Goal: Transaction & Acquisition: Purchase product/service

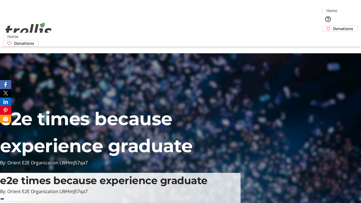
click at [333, 26] on span "Donations" at bounding box center [343, 29] width 20 height 6
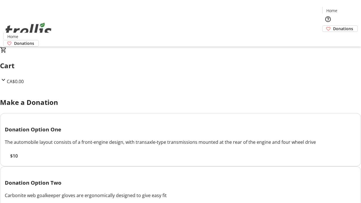
select select "CA"
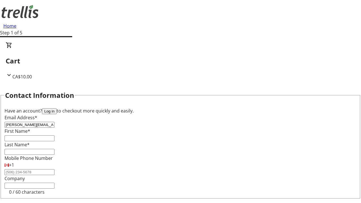
type input "[PERSON_NAME][EMAIL_ADDRESS][PERSON_NAME][DOMAIN_NAME]"
type input "[PERSON_NAME]"
type input "[STREET_ADDRESS][PERSON_NAME]"
type input "Kelowna"
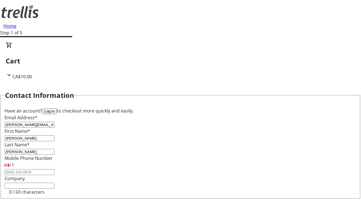
select select "BC"
type input "Kelowna"
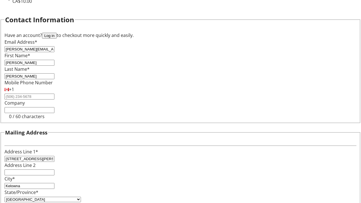
type input "V1Y 0C2"
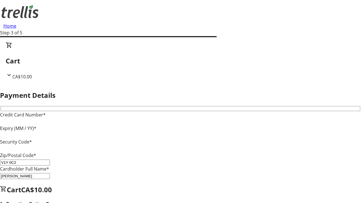
type input "V1Y 0C2"
